Goal: Transaction & Acquisition: Book appointment/travel/reservation

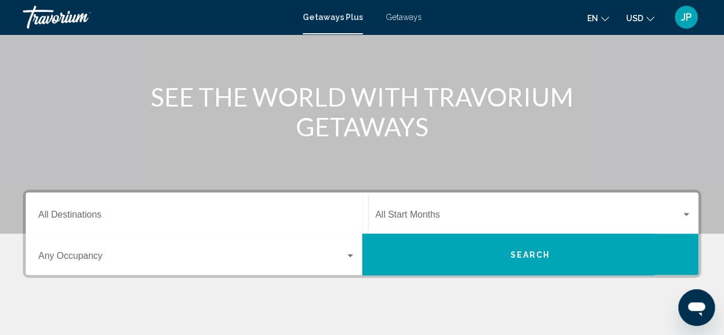
scroll to position [114, 0]
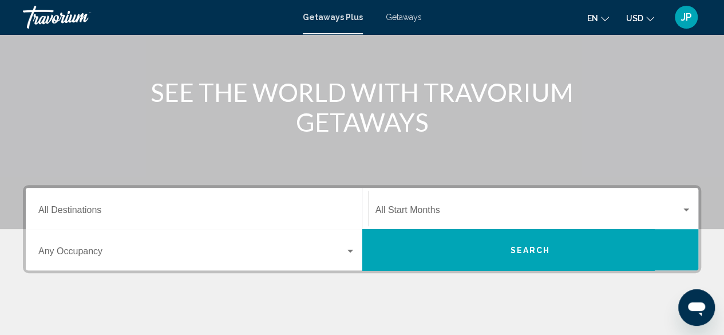
click at [53, 208] on input "Destination All Destinations" at bounding box center [196, 212] width 317 height 10
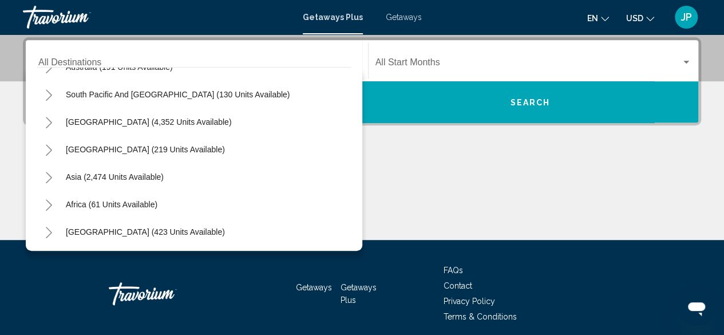
scroll to position [185, 0]
click at [46, 203] on icon "Toggle Africa (61 units available)" at bounding box center [49, 203] width 9 height 11
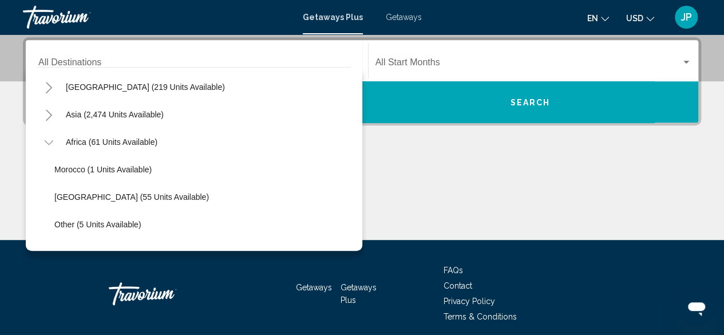
scroll to position [268, 0]
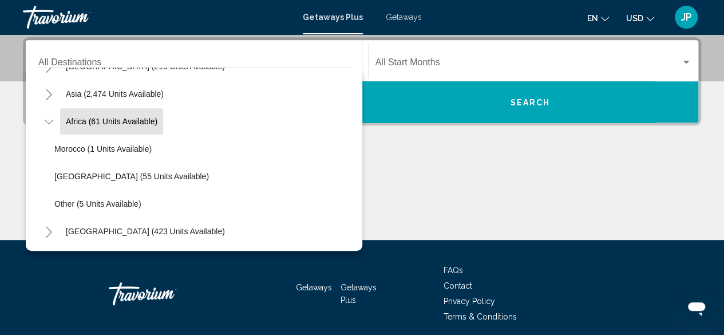
click at [78, 122] on span "Africa (61 units available)" at bounding box center [112, 121] width 92 height 9
type input "**********"
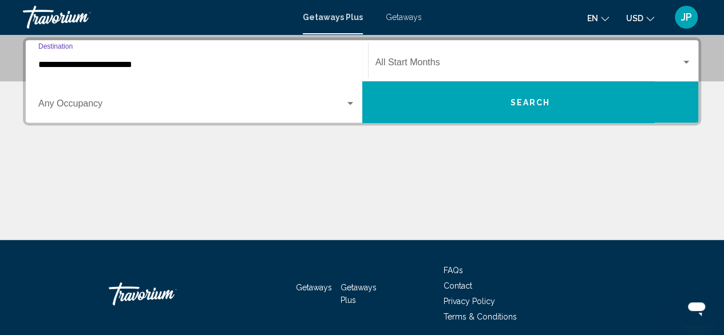
click at [101, 109] on span "Search widget" at bounding box center [191, 106] width 307 height 10
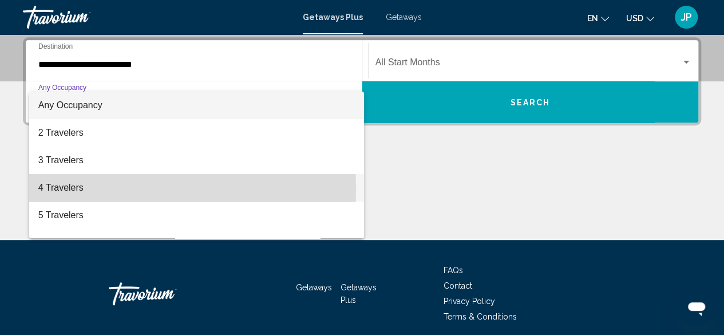
click at [63, 189] on span "4 Travelers" at bounding box center [196, 187] width 317 height 27
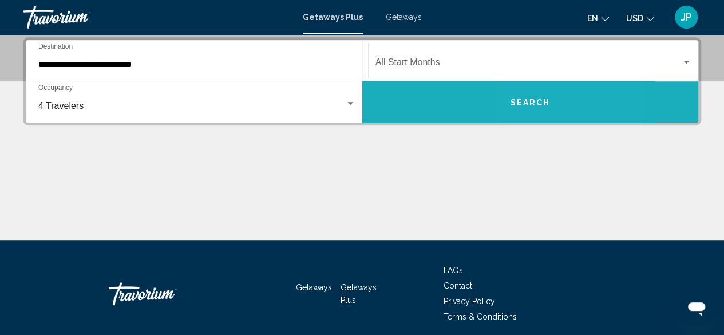
click at [525, 98] on span "Search" at bounding box center [530, 102] width 40 height 9
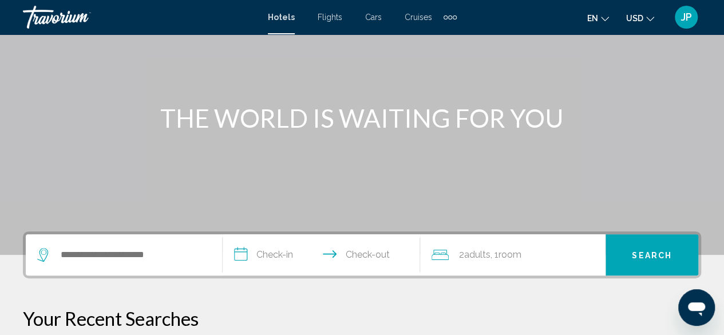
scroll to position [98, 0]
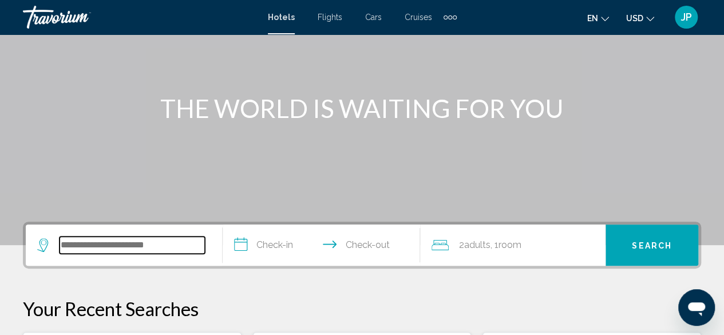
click at [142, 252] on input "Search widget" at bounding box center [131, 244] width 145 height 17
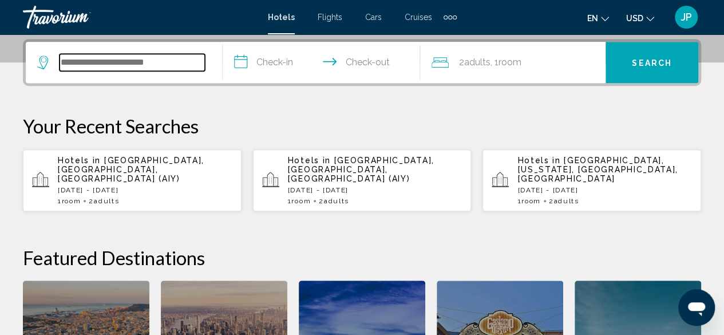
scroll to position [283, 0]
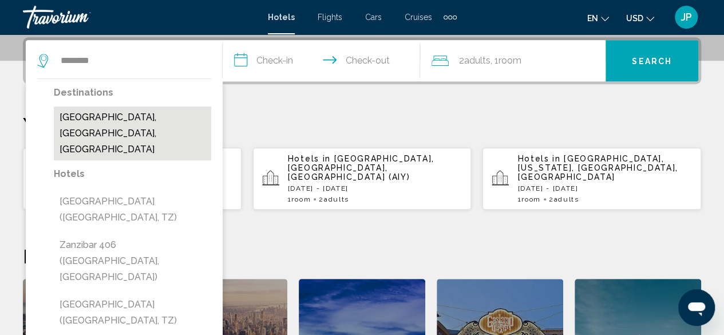
click at [171, 124] on button "[GEOGRAPHIC_DATA], [GEOGRAPHIC_DATA], [GEOGRAPHIC_DATA]" at bounding box center [132, 133] width 157 height 54
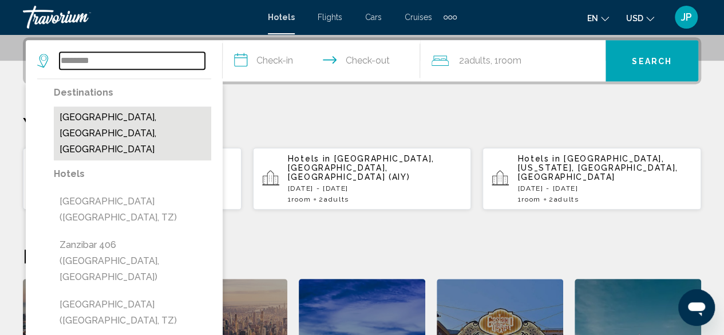
type input "**********"
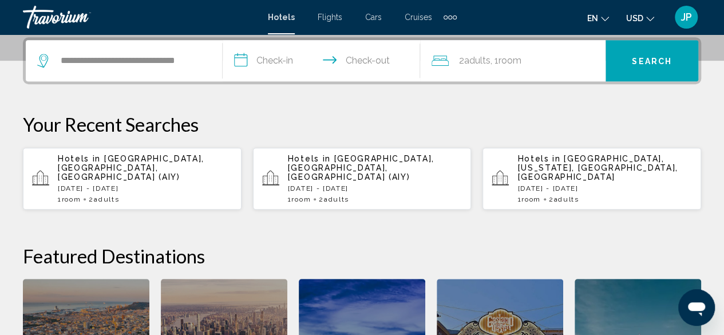
click at [278, 63] on input "**********" at bounding box center [323, 62] width 201 height 45
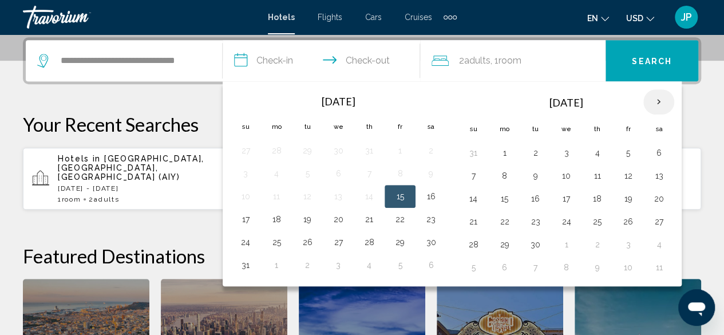
click at [650, 100] on th "Next month" at bounding box center [658, 101] width 31 height 25
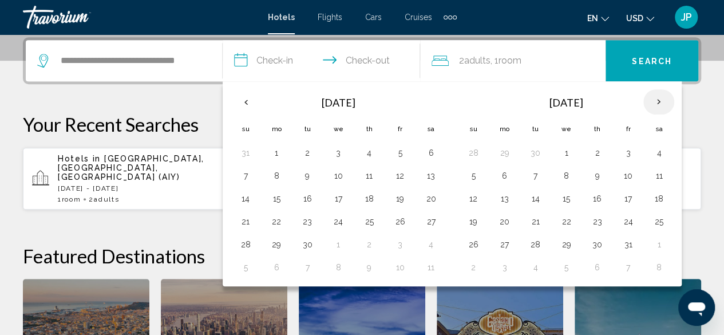
click at [650, 100] on th "Next month" at bounding box center [658, 101] width 31 height 25
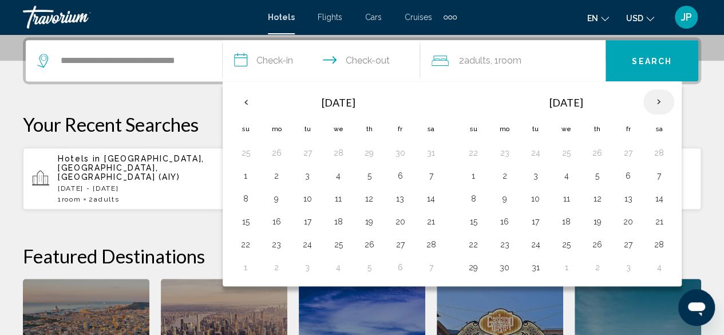
click at [650, 100] on th "Next month" at bounding box center [658, 101] width 31 height 25
click at [624, 173] on button "8" at bounding box center [627, 176] width 18 height 16
click at [591, 174] on button "7" at bounding box center [596, 176] width 18 height 16
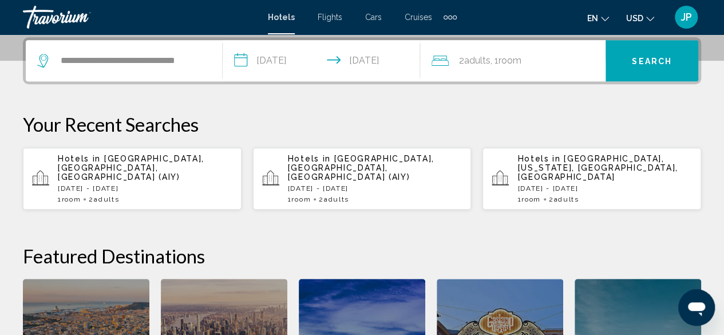
click at [371, 63] on input "**********" at bounding box center [323, 62] width 201 height 45
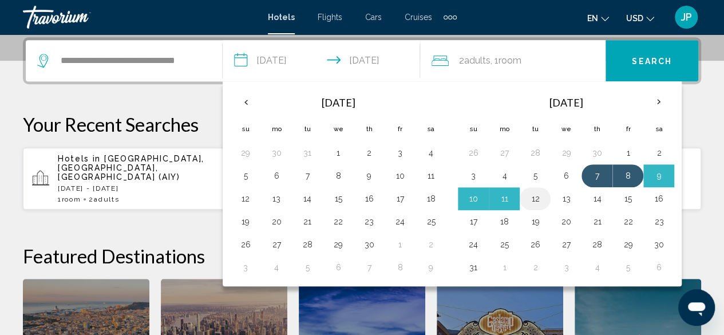
click at [533, 198] on button "12" at bounding box center [535, 198] width 18 height 16
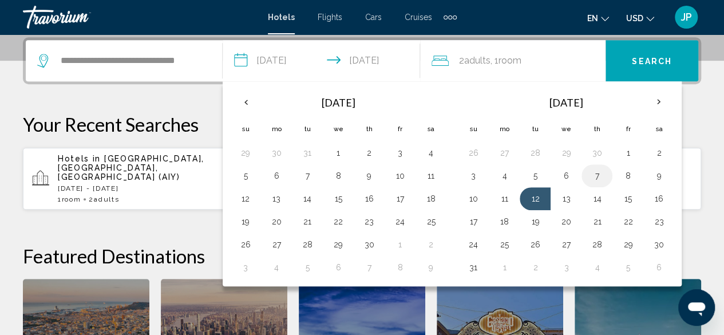
click at [596, 175] on button "7" at bounding box center [596, 176] width 18 height 16
type input "**********"
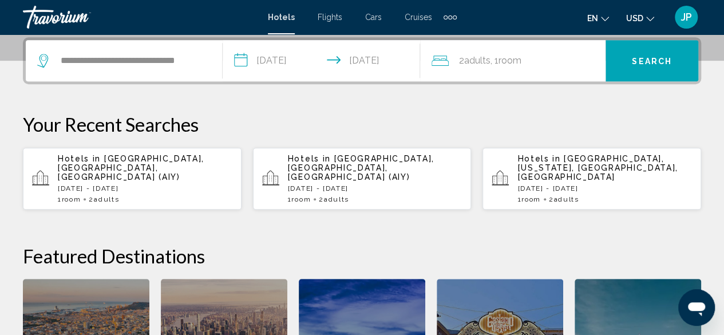
click at [550, 62] on div "2 Adult Adults , 1 Room rooms" at bounding box center [518, 61] width 174 height 16
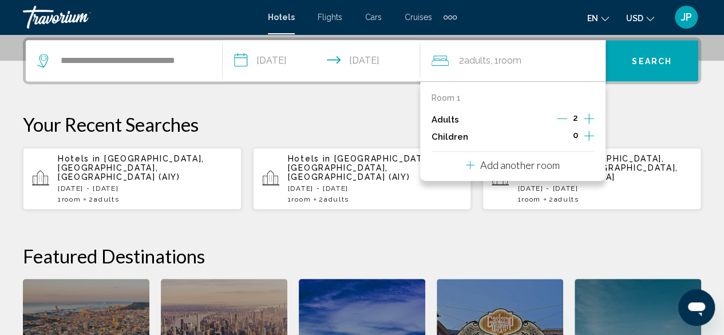
click at [586, 116] on icon "Increment adults" at bounding box center [588, 119] width 10 height 14
click at [658, 66] on button "Search" at bounding box center [651, 60] width 93 height 41
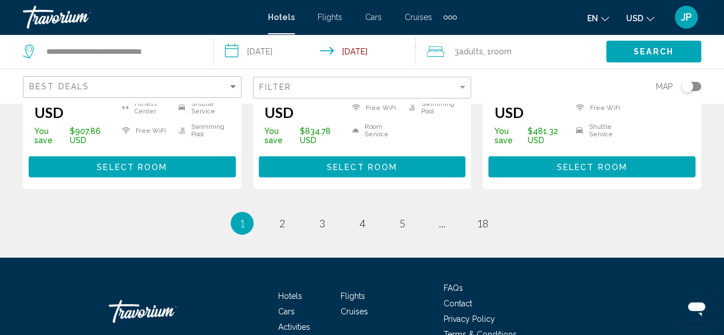
scroll to position [1749, 0]
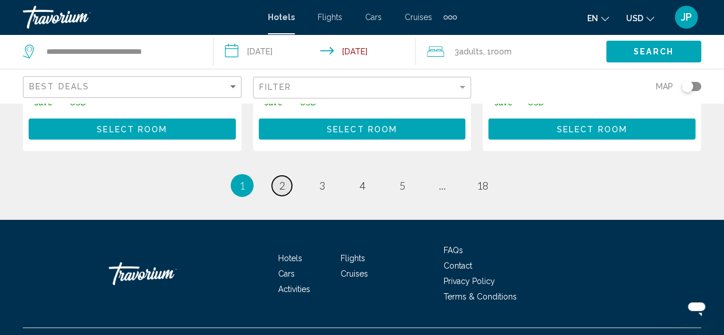
click at [282, 179] on span "2" at bounding box center [282, 185] width 6 height 13
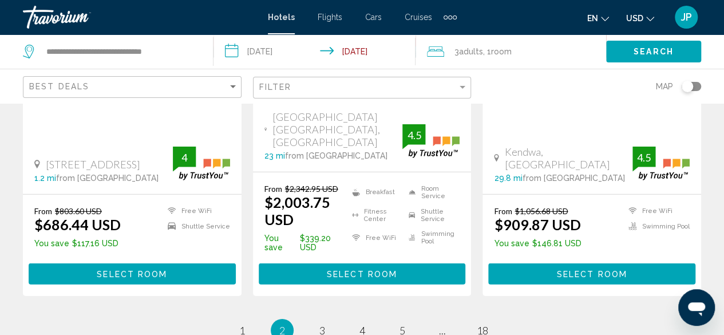
scroll to position [1702, 0]
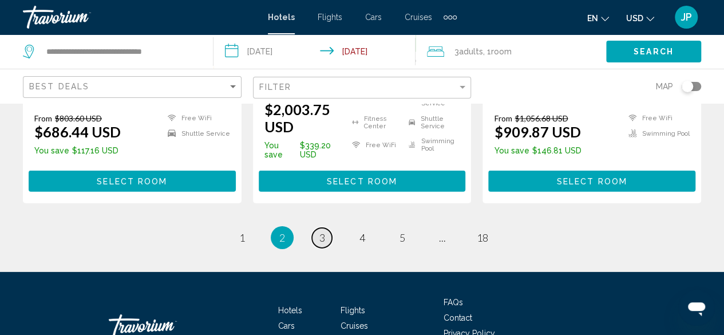
click at [323, 231] on span "3" at bounding box center [322, 237] width 6 height 13
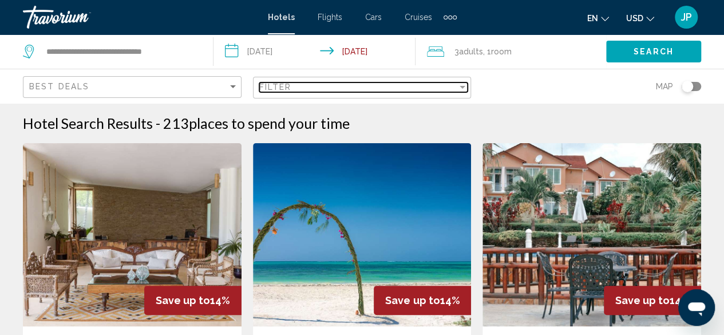
click at [464, 88] on div "Filter" at bounding box center [462, 87] width 6 height 3
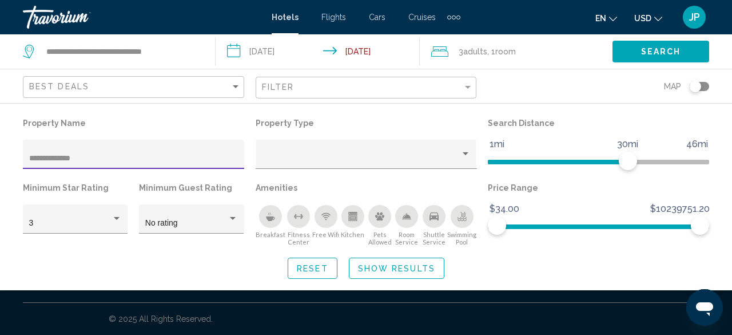
type input "**********"
click at [413, 272] on span "Show Results" at bounding box center [396, 268] width 77 height 9
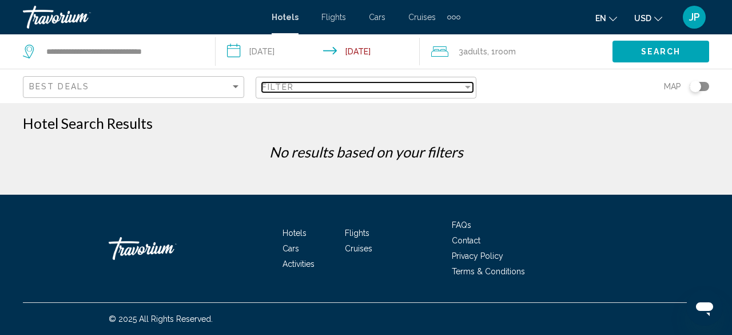
click at [291, 89] on span "Filter" at bounding box center [278, 86] width 33 height 9
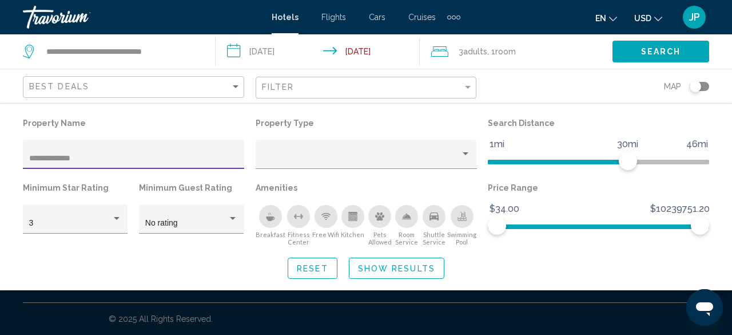
click at [291, 18] on span "Hotels" at bounding box center [285, 17] width 27 height 9
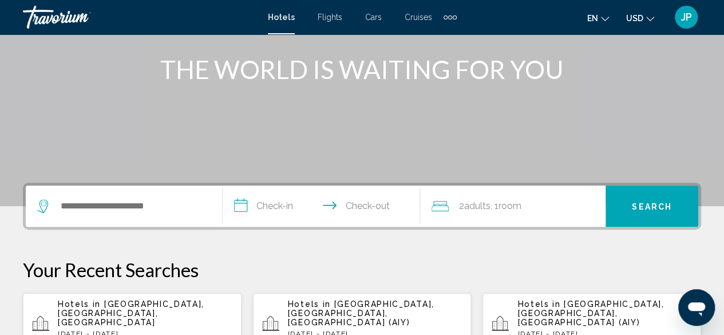
scroll to position [138, 0]
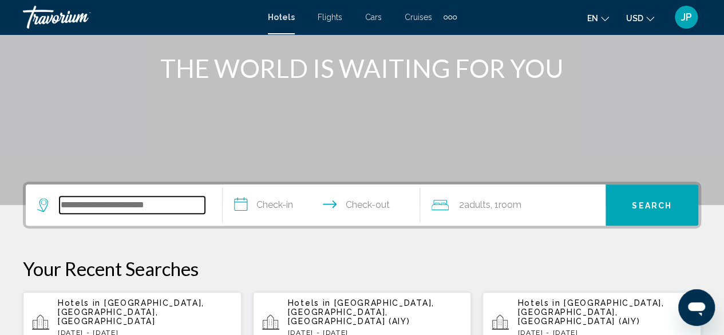
click at [169, 205] on input "Search widget" at bounding box center [131, 204] width 145 height 17
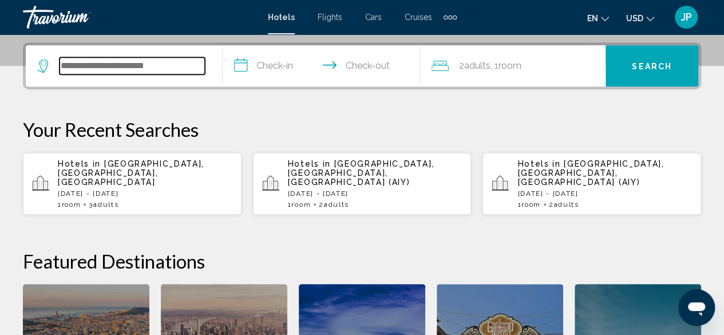
scroll to position [283, 0]
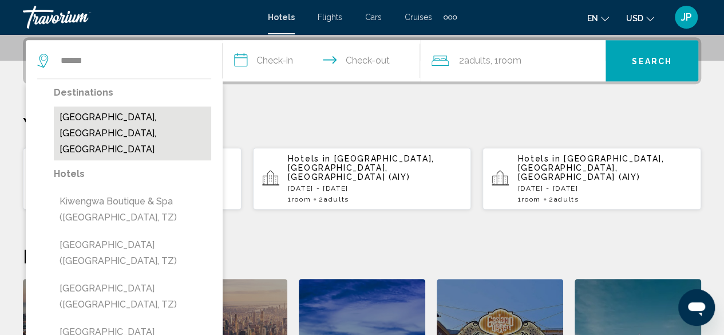
click at [182, 117] on button "Kiwengwa, Zanzibar, Tanzania" at bounding box center [132, 133] width 157 height 54
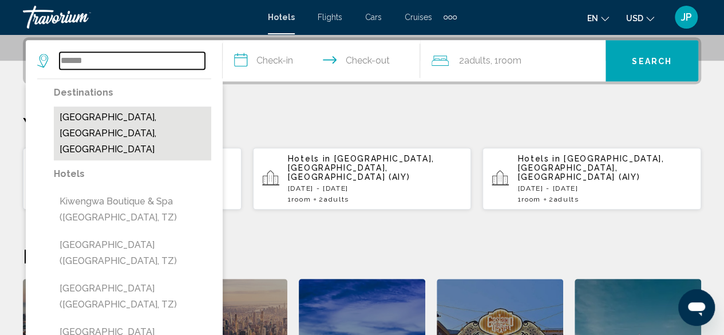
type input "**********"
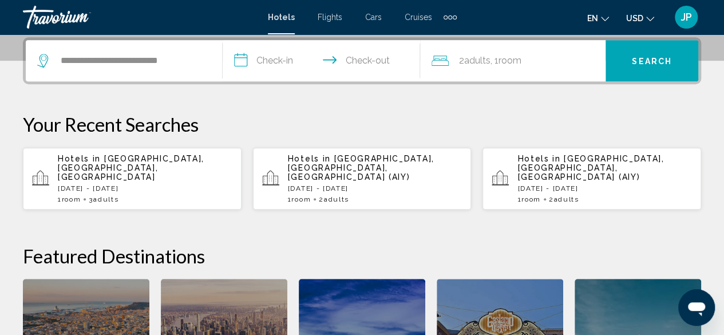
click at [288, 65] on input "**********" at bounding box center [323, 62] width 201 height 45
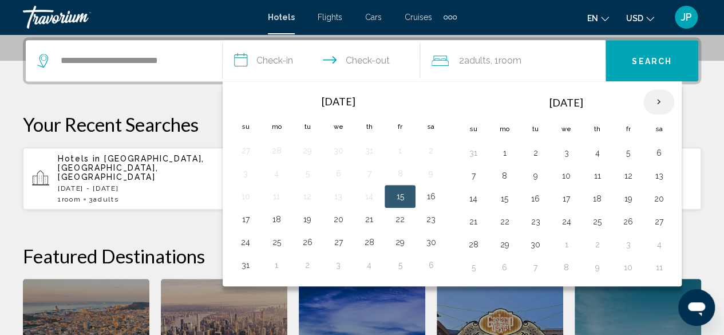
click at [651, 100] on th "Next month" at bounding box center [658, 101] width 31 height 25
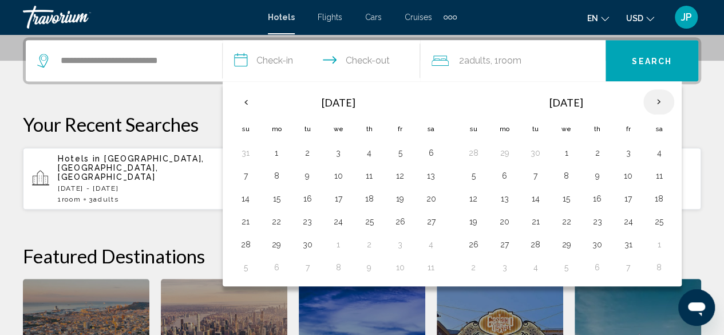
click at [651, 100] on th "Next month" at bounding box center [658, 101] width 31 height 25
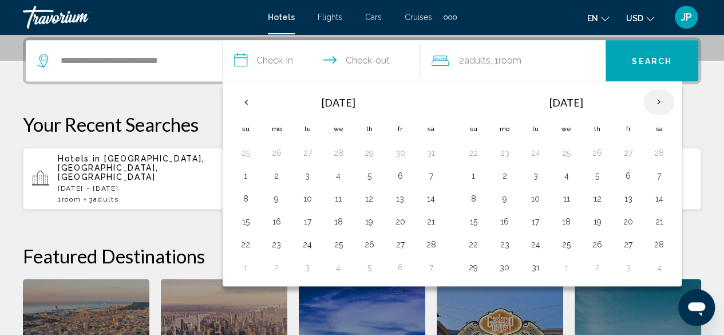
click at [651, 100] on th "Next month" at bounding box center [658, 101] width 31 height 25
click at [596, 180] on button "7" at bounding box center [596, 176] width 18 height 16
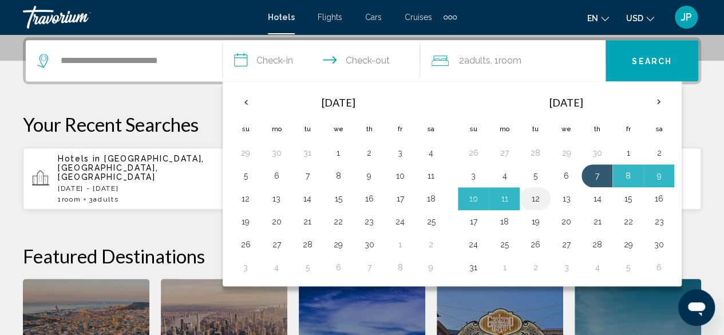
click at [539, 199] on button "12" at bounding box center [535, 198] width 18 height 16
type input "**********"
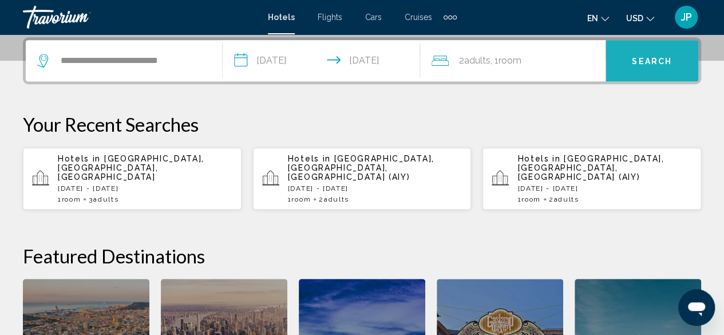
click at [654, 69] on button "Search" at bounding box center [651, 60] width 93 height 41
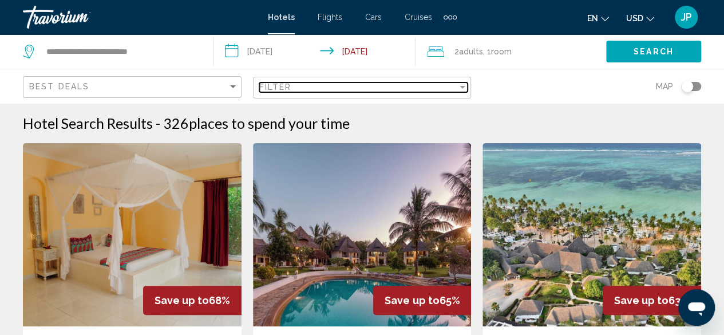
click at [381, 86] on div "Filter" at bounding box center [358, 86] width 198 height 9
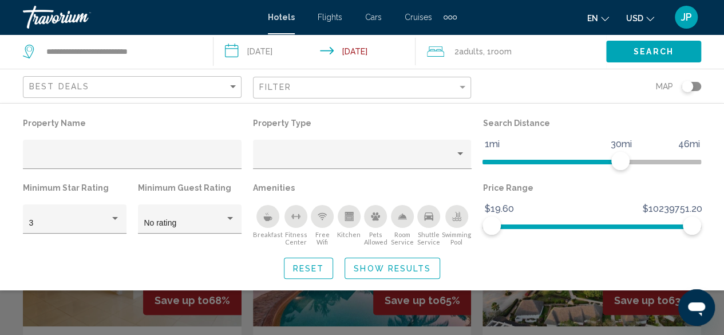
click at [364, 53] on input "**********" at bounding box center [316, 53] width 207 height 38
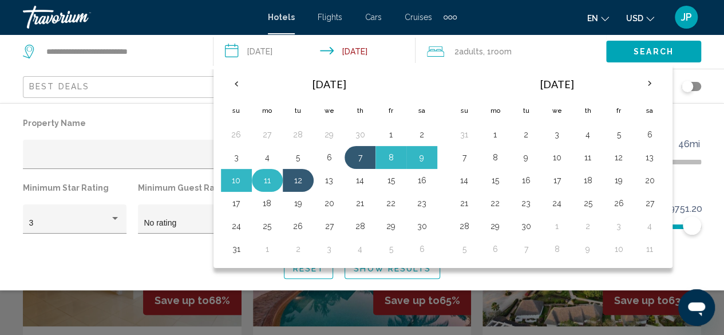
click at [273, 179] on button "11" at bounding box center [267, 180] width 18 height 16
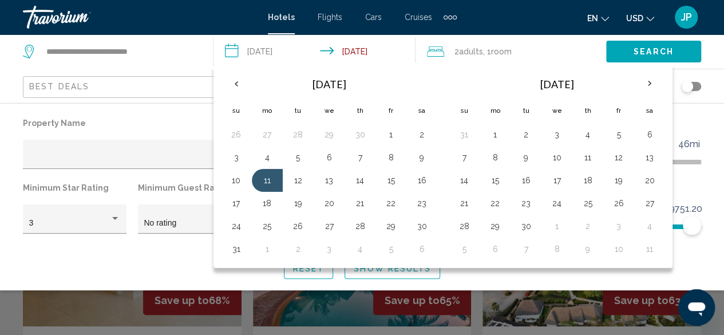
click at [640, 45] on button "Search" at bounding box center [653, 51] width 95 height 21
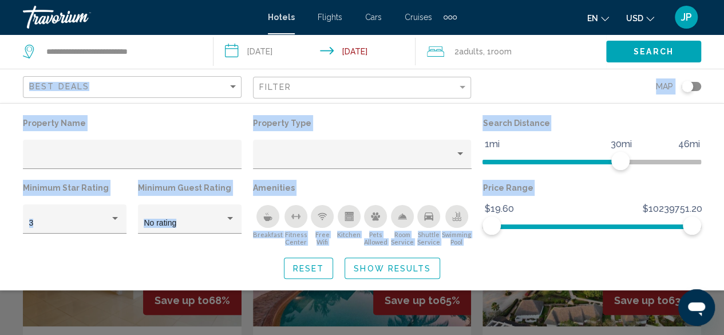
drag, startPoint x: 722, startPoint y: 44, endPoint x: 728, endPoint y: 61, distance: 18.1
click at [724, 61] on html "**********" at bounding box center [362, 167] width 724 height 335
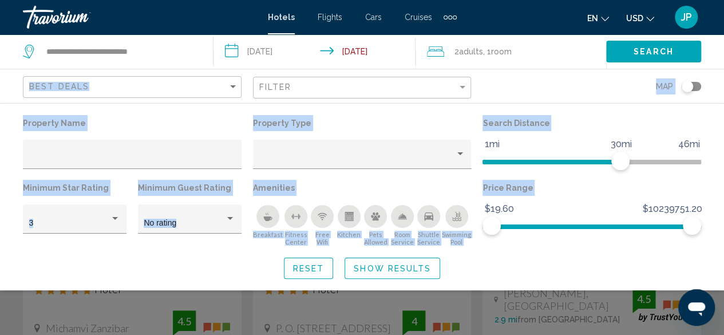
click at [163, 137] on div "Property Name" at bounding box center [132, 147] width 230 height 65
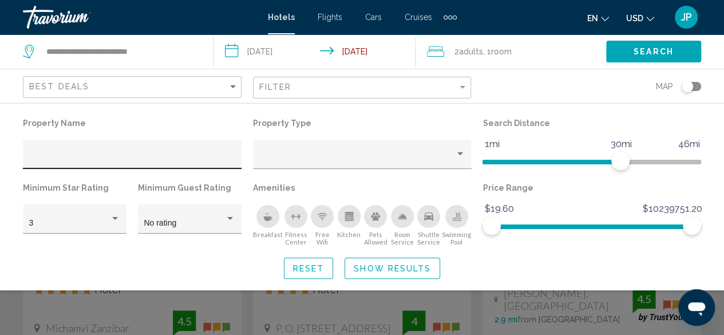
click at [117, 153] on div "Hotel Filters" at bounding box center [132, 157] width 207 height 23
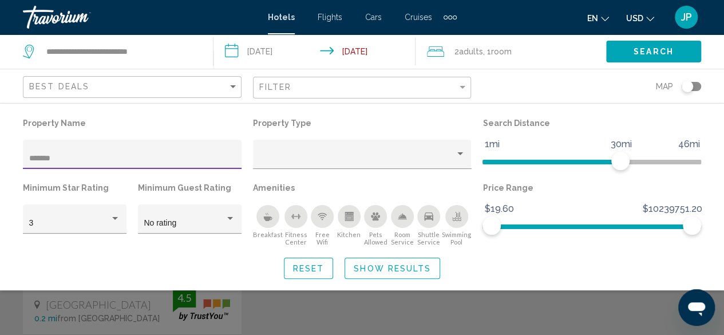
type input "*******"
click at [372, 270] on span "Show Results" at bounding box center [392, 268] width 77 height 9
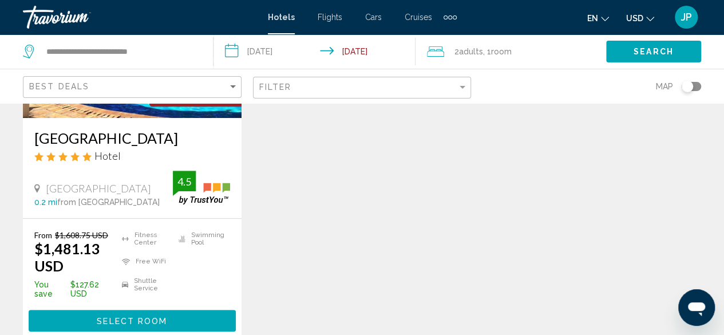
scroll to position [209, 0]
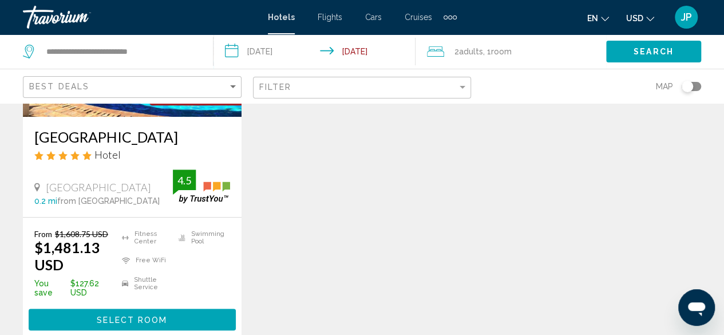
click at [174, 310] on button "Select Room" at bounding box center [132, 318] width 207 height 21
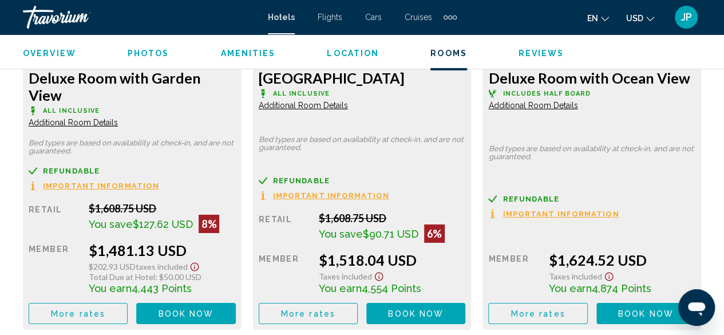
scroll to position [1912, 0]
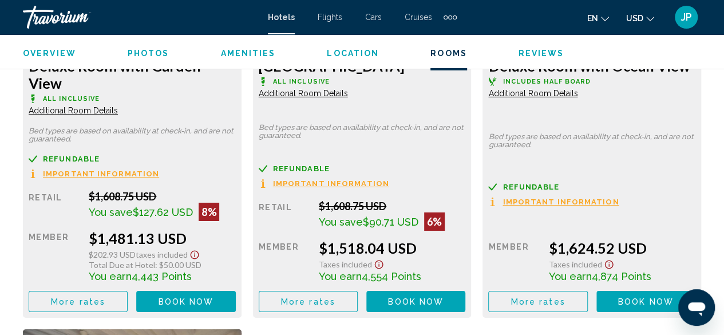
click at [105, 297] on span "More rates" at bounding box center [78, 301] width 54 height 9
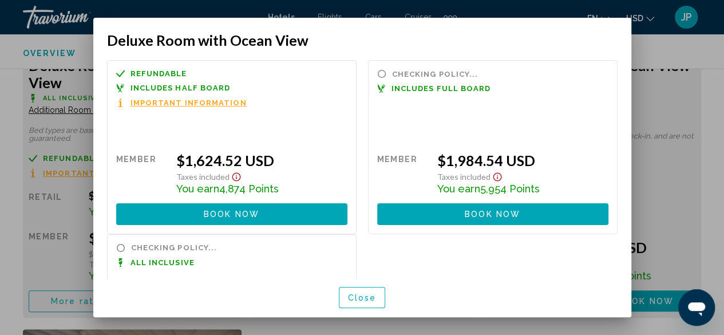
scroll to position [0, 0]
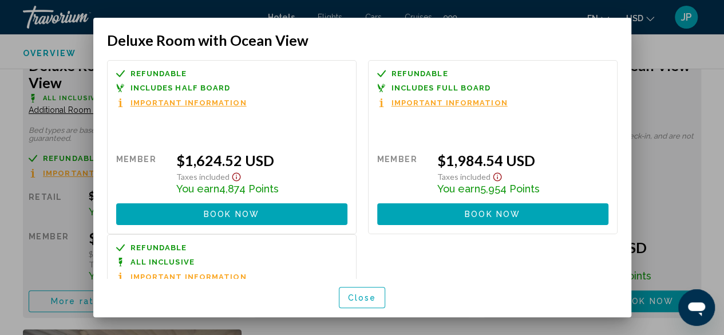
click at [434, 104] on span "Important Information" at bounding box center [449, 102] width 116 height 7
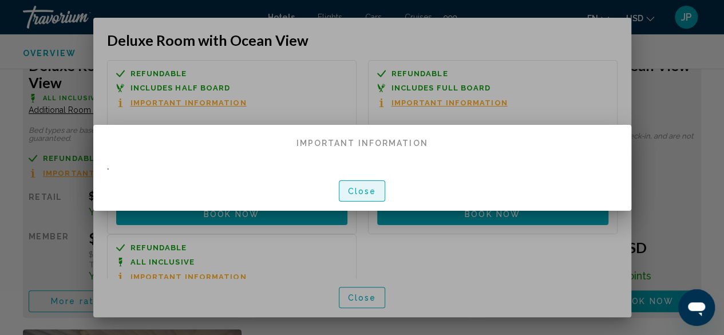
click at [360, 189] on span "Close" at bounding box center [362, 190] width 29 height 9
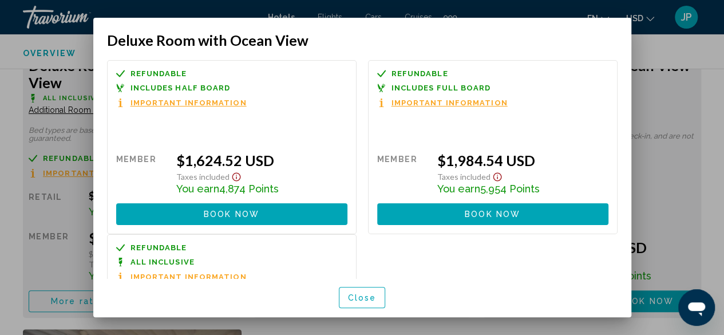
click at [372, 301] on span "Close" at bounding box center [362, 297] width 29 height 9
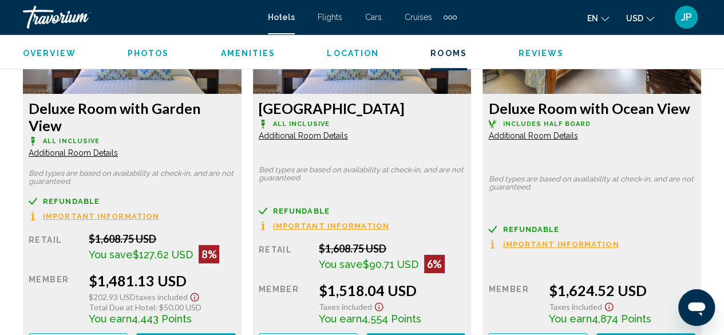
scroll to position [1793, 0]
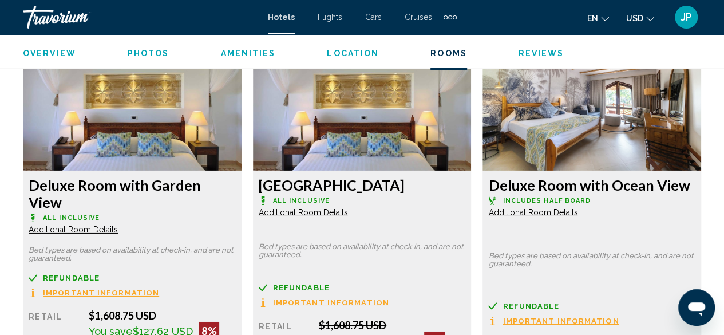
click at [118, 225] on span "Additional Room Details" at bounding box center [73, 229] width 89 height 9
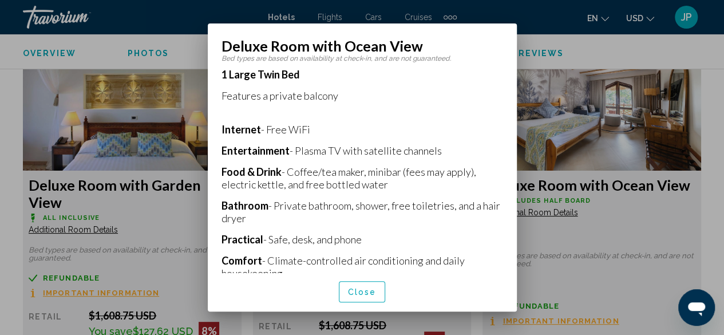
scroll to position [206, 0]
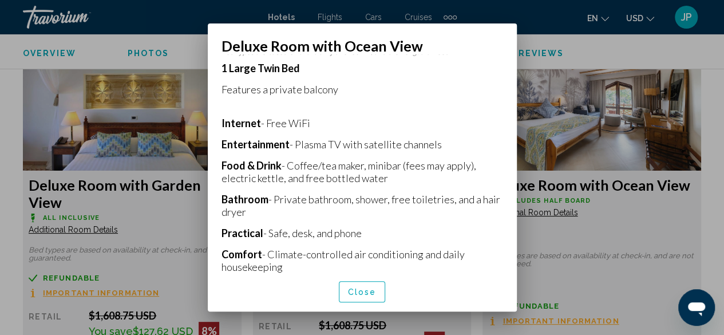
click at [370, 285] on button "Close" at bounding box center [362, 291] width 47 height 21
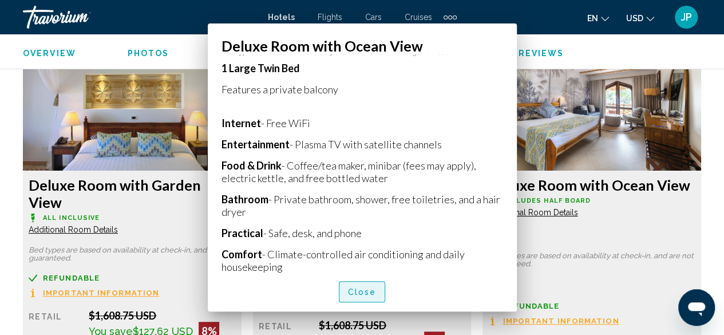
scroll to position [1793, 0]
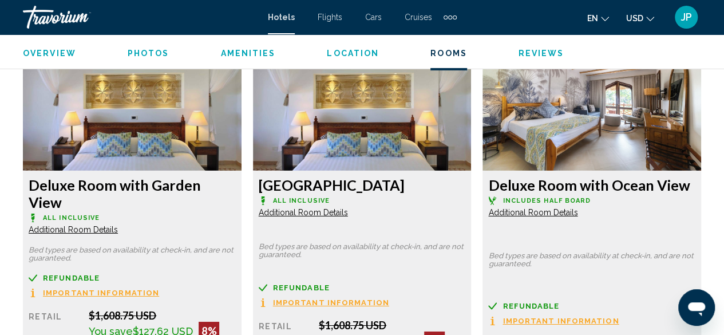
click at [118, 225] on span "Additional Room Details" at bounding box center [73, 229] width 89 height 9
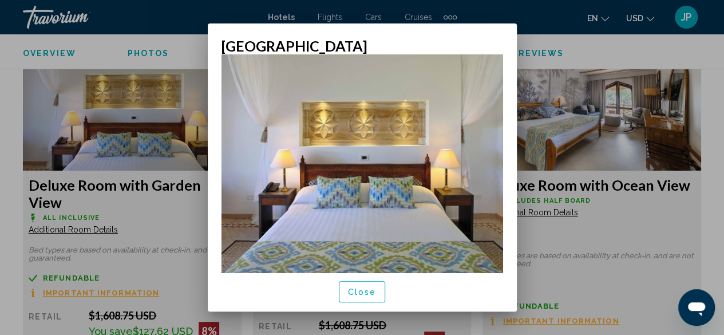
scroll to position [81, 0]
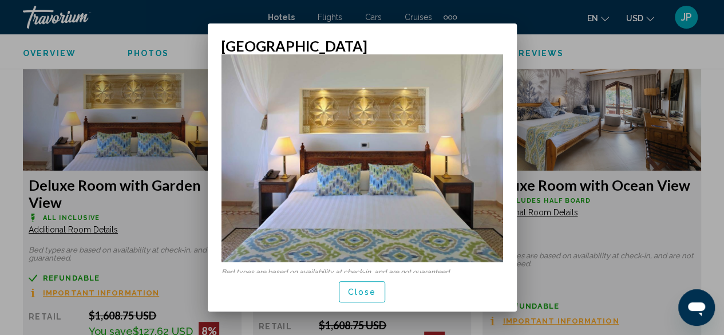
click at [367, 292] on span "Close" at bounding box center [362, 291] width 29 height 9
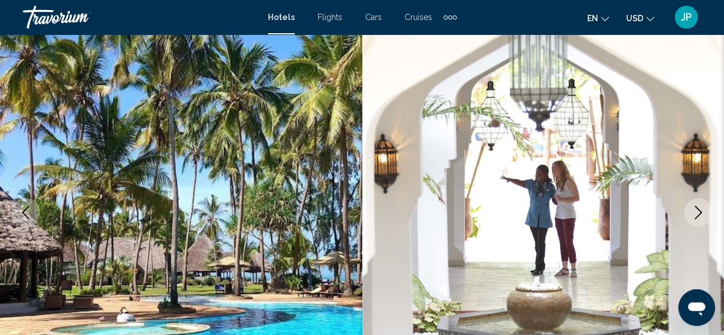
scroll to position [0, 0]
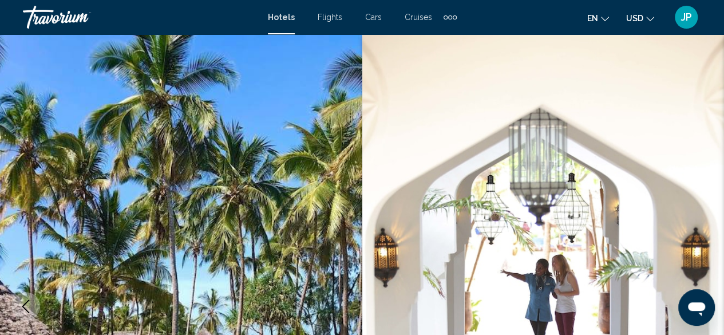
click at [683, 18] on span "JP" at bounding box center [686, 16] width 11 height 11
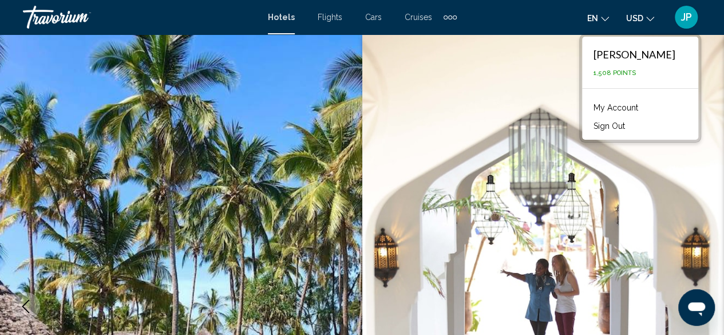
click at [539, 68] on img "Main content" at bounding box center [543, 305] width 362 height 543
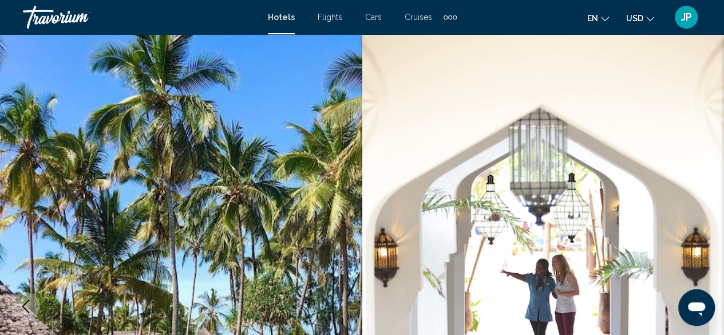
click at [280, 21] on span "Hotels" at bounding box center [281, 17] width 27 height 9
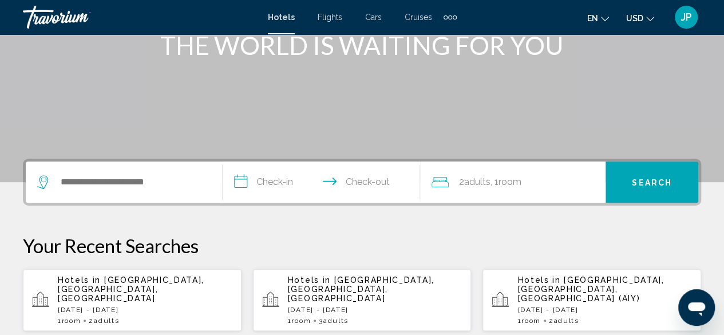
scroll to position [169, 0]
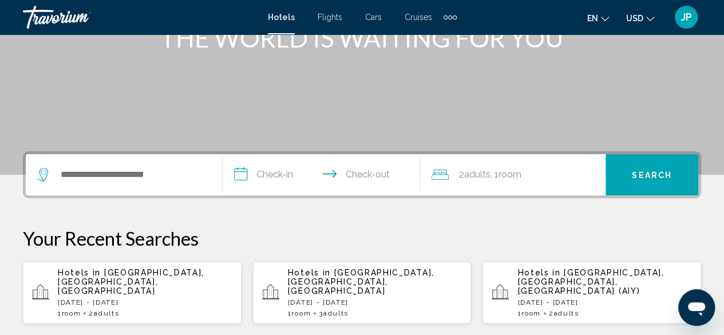
click at [137, 184] on div "Search widget" at bounding box center [123, 174] width 173 height 41
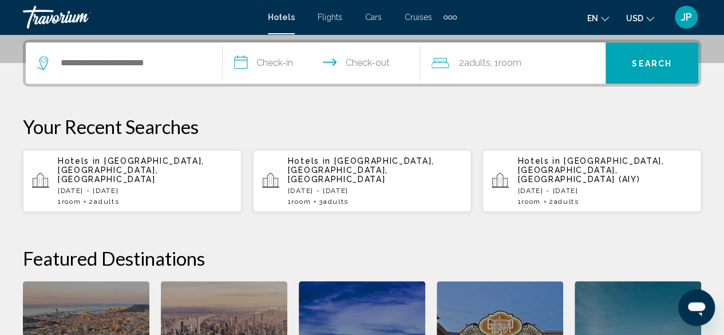
scroll to position [283, 0]
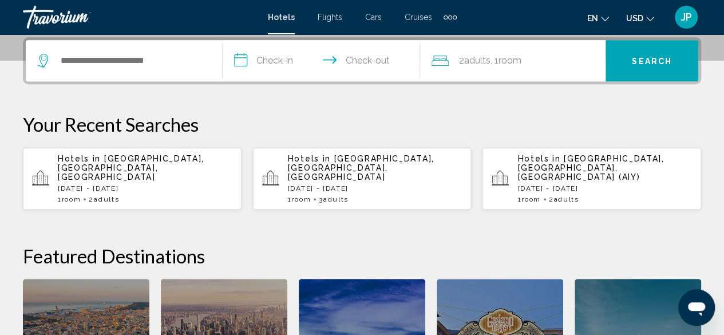
click at [161, 72] on div "Search widget" at bounding box center [123, 60] width 173 height 41
click at [146, 171] on p "Hotels in Kiwengwa, Zanzibar, Tanzania" at bounding box center [145, 167] width 174 height 27
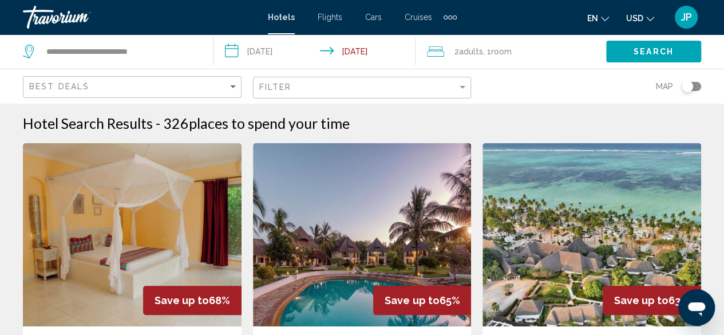
click at [303, 53] on input "**********" at bounding box center [316, 53] width 207 height 38
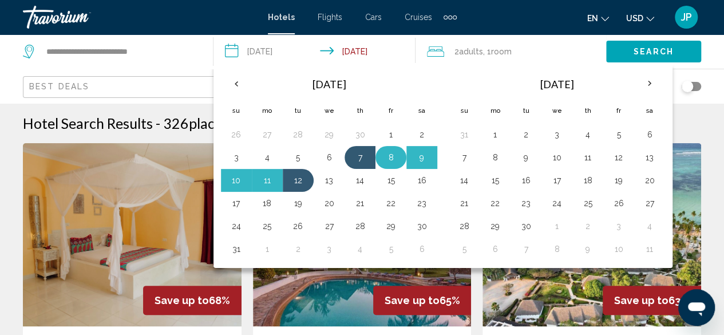
click at [390, 157] on button "8" at bounding box center [391, 157] width 18 height 16
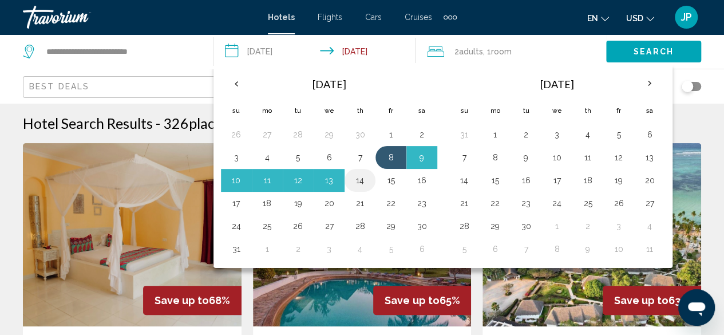
click at [363, 179] on button "14" at bounding box center [360, 180] width 18 height 16
type input "**********"
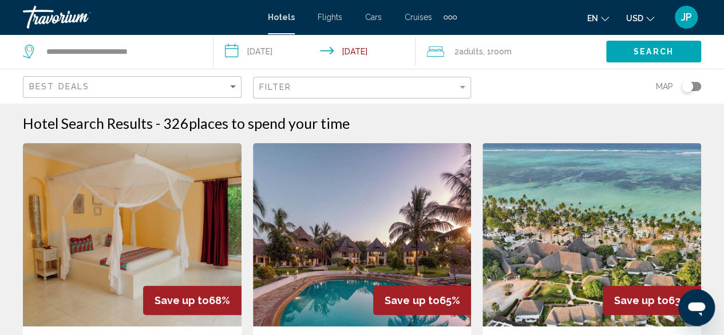
click at [503, 54] on span "Room" at bounding box center [501, 51] width 21 height 9
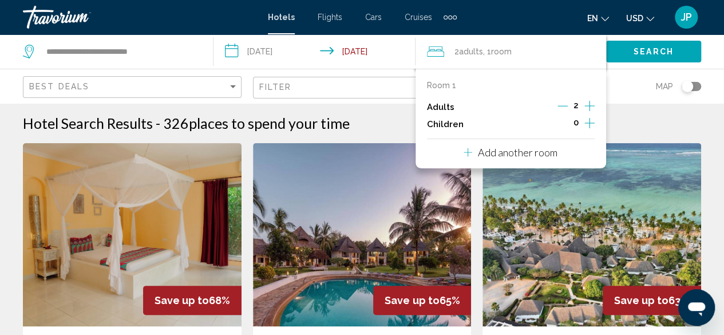
click at [587, 107] on icon "Increment adults" at bounding box center [589, 106] width 10 height 14
click at [641, 54] on span "Search" at bounding box center [653, 51] width 40 height 9
